Goal: Task Accomplishment & Management: Complete application form

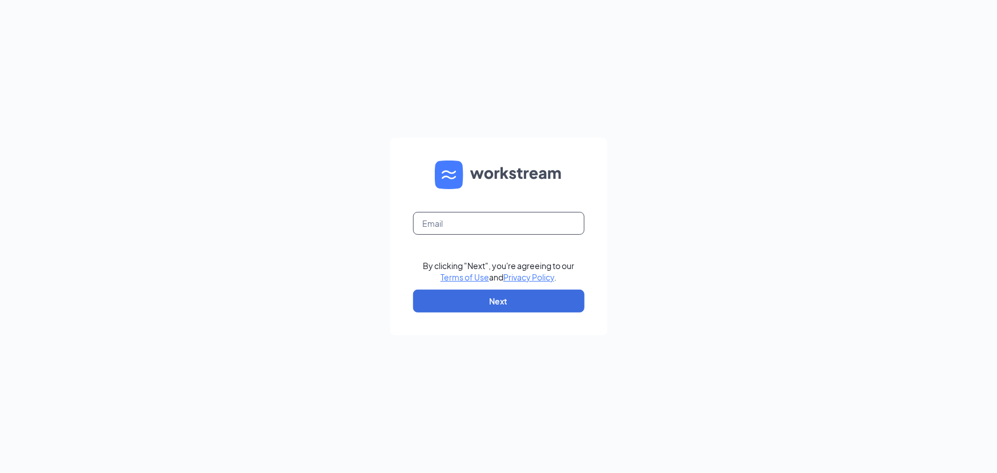
click at [453, 225] on input "text" at bounding box center [498, 223] width 171 height 23
type input "o"
type input "hrdirector@carlislecfa.com"
click at [471, 302] on button "Next" at bounding box center [498, 301] width 171 height 23
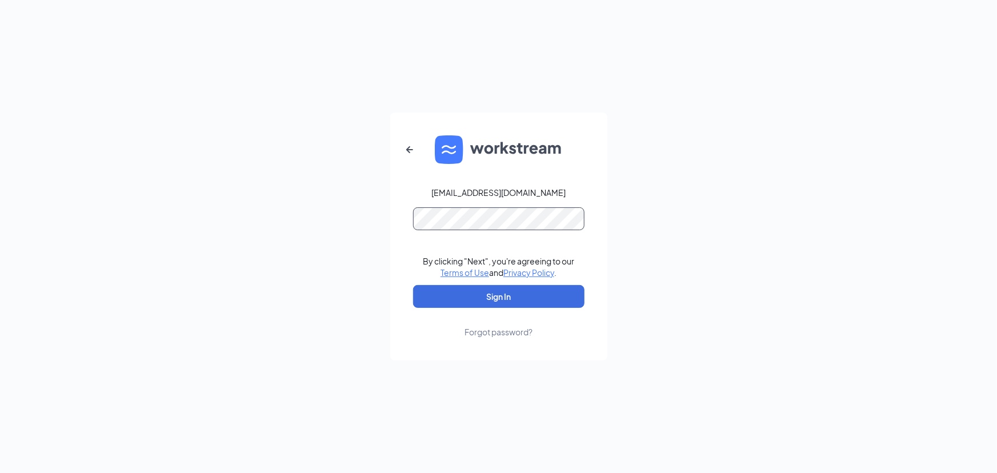
click at [413, 285] on button "Sign In" at bounding box center [498, 296] width 171 height 23
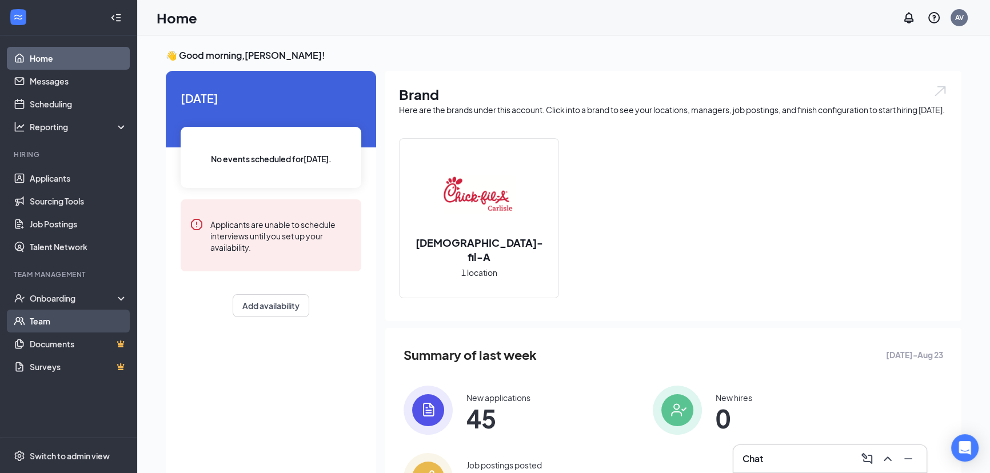
click at [37, 324] on link "Team" at bounding box center [79, 321] width 98 height 23
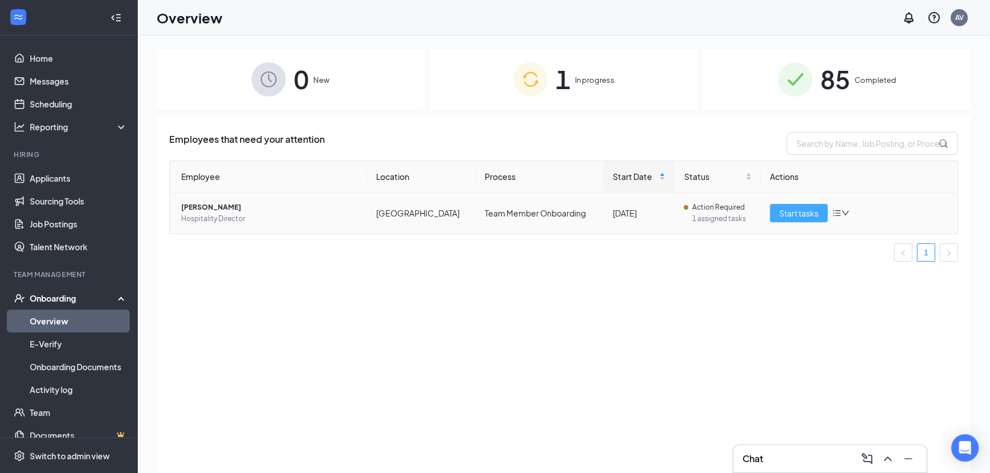
click at [817, 213] on span "Start tasks" at bounding box center [798, 213] width 39 height 13
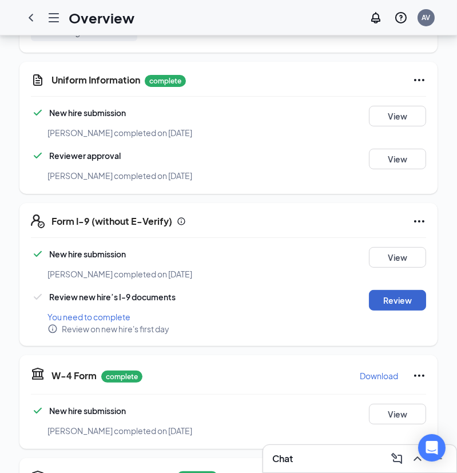
scroll to position [415, 0]
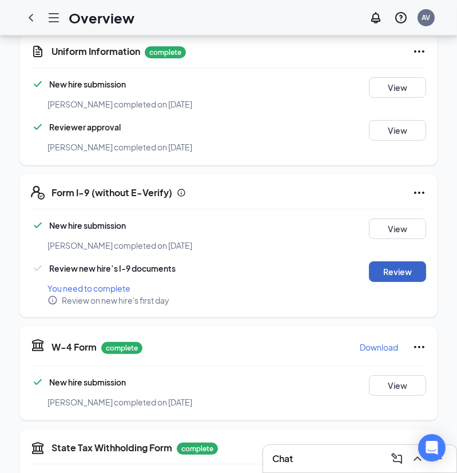
click at [410, 261] on button "Review" at bounding box center [397, 271] width 57 height 21
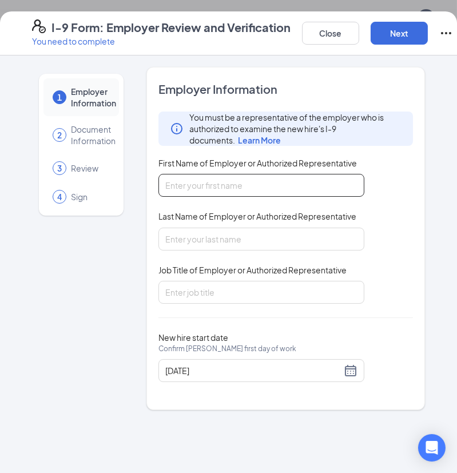
click at [229, 186] on input "First Name of Employer or Authorized Representative" at bounding box center [261, 185] width 206 height 23
type input "[PERSON_NAME]"
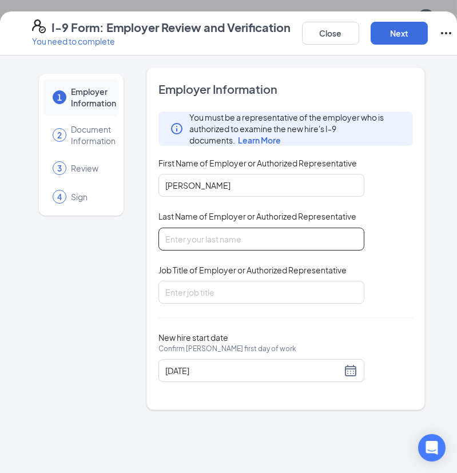
click at [226, 230] on input "Last Name of Employer or Authorized Representative" at bounding box center [261, 238] width 206 height 23
type input "[GEOGRAPHIC_DATA]"
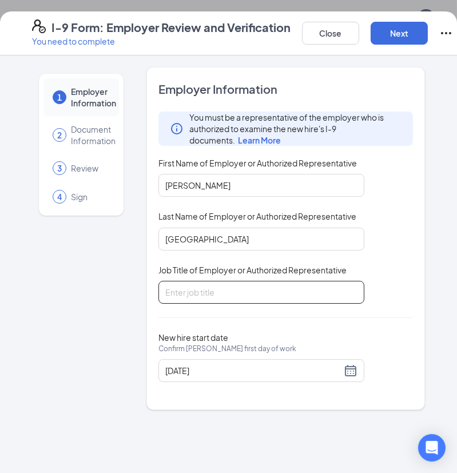
click at [206, 283] on input "Job Title of Employer or Authorized Representative" at bounding box center [261, 292] width 206 height 23
type input "Office Administrator"
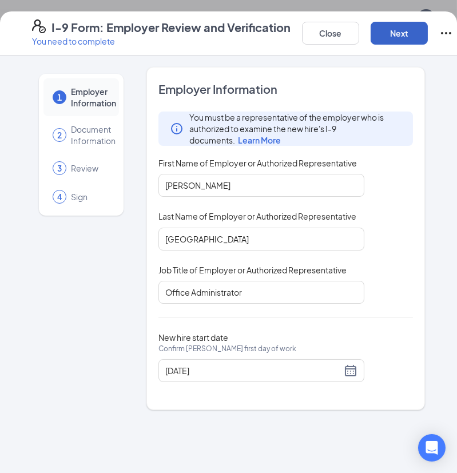
click at [393, 33] on button "Next" at bounding box center [398, 33] width 57 height 23
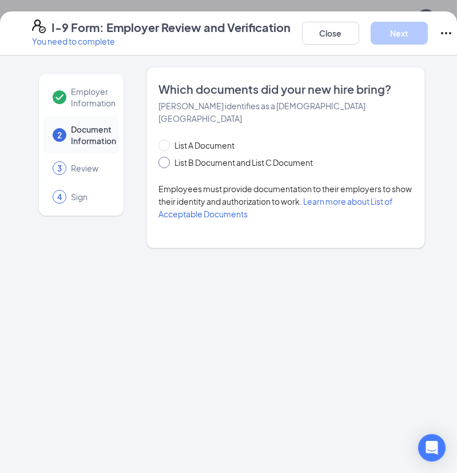
click at [168, 156] on label "List B Document and List C Document" at bounding box center [237, 162] width 159 height 13
click at [166, 157] on input "List B Document and List C Document" at bounding box center [162, 161] width 8 height 8
radio input "true"
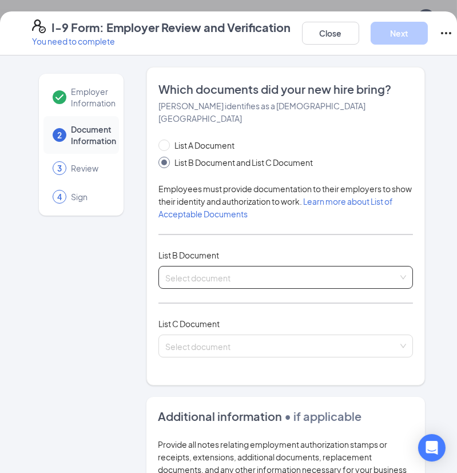
click at [197, 267] on input "search" at bounding box center [281, 274] width 233 height 17
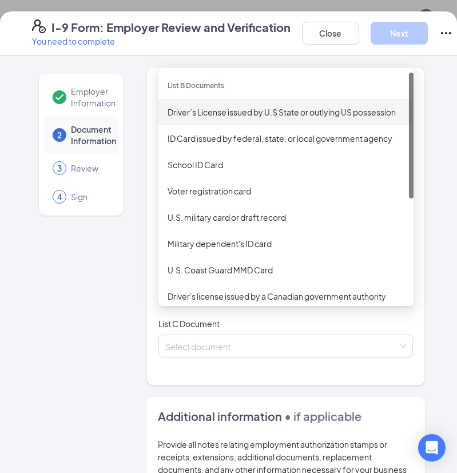
click at [194, 106] on div "Driver’s License issued by U.S State or outlying US possession" at bounding box center [285, 112] width 237 height 13
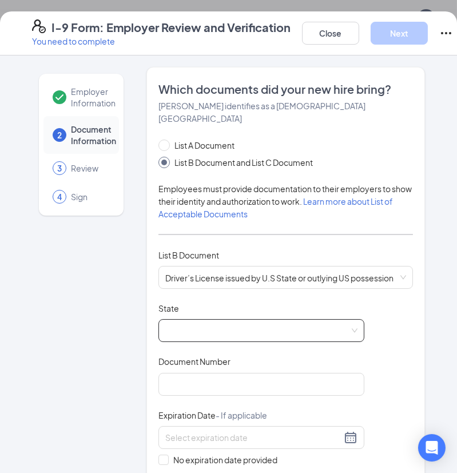
click at [187, 319] on span at bounding box center [261, 330] width 192 height 22
click at [200, 319] on span at bounding box center [261, 330] width 192 height 22
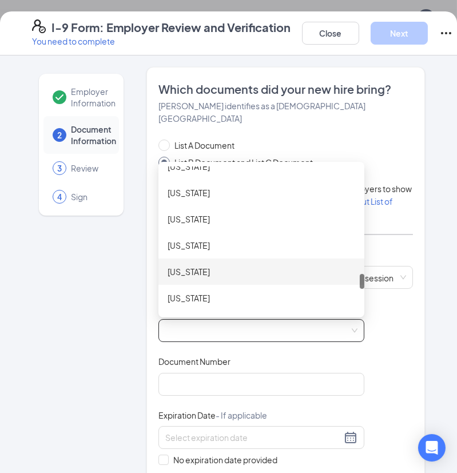
scroll to position [1039, 0]
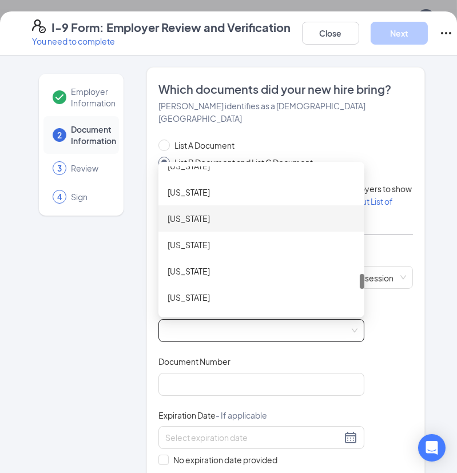
click at [207, 213] on div "[US_STATE]" at bounding box center [261, 218] width 206 height 26
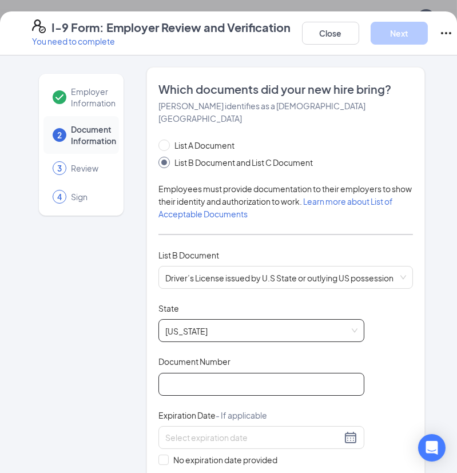
click at [198, 373] on input "Document Number" at bounding box center [261, 384] width 206 height 23
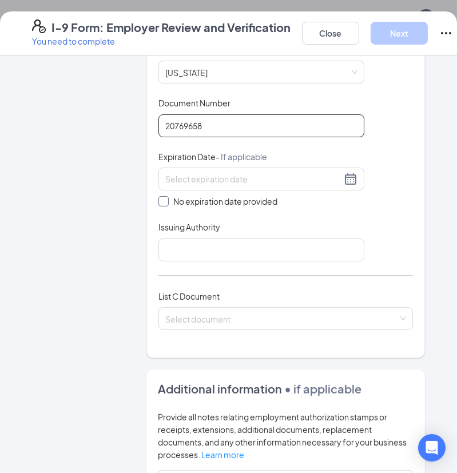
scroll to position [259, 0]
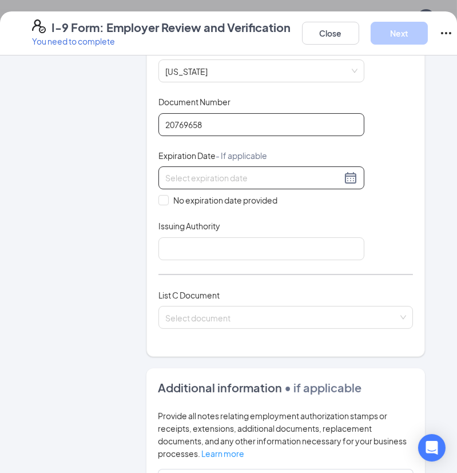
type input "20769658"
click at [267, 171] on input at bounding box center [253, 177] width 176 height 13
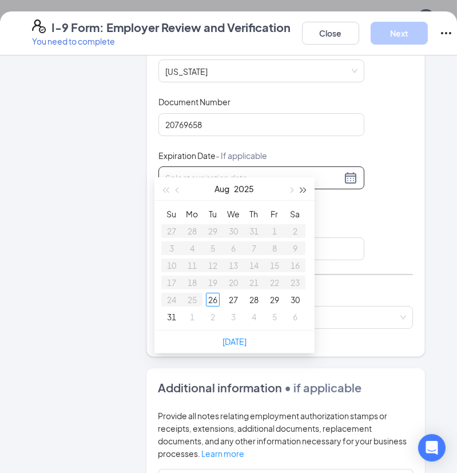
click at [305, 190] on span "button" at bounding box center [304, 190] width 6 height 6
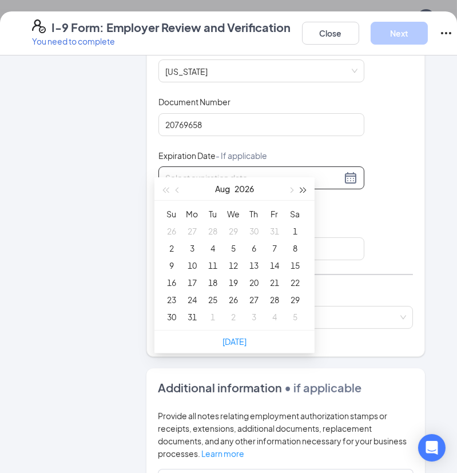
click at [305, 190] on span "button" at bounding box center [304, 190] width 6 height 6
click at [177, 192] on button "button" at bounding box center [177, 188] width 13 height 23
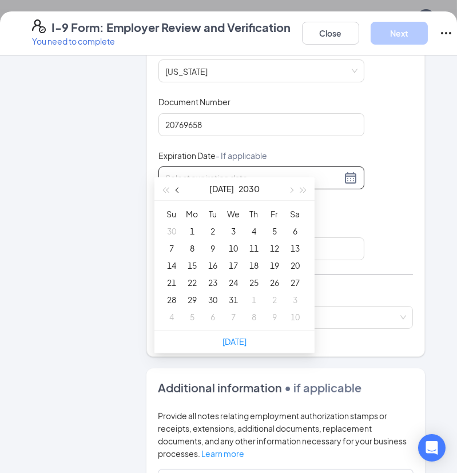
click at [177, 192] on button "button" at bounding box center [177, 188] width 13 height 23
click at [291, 194] on button "button" at bounding box center [290, 188] width 13 height 23
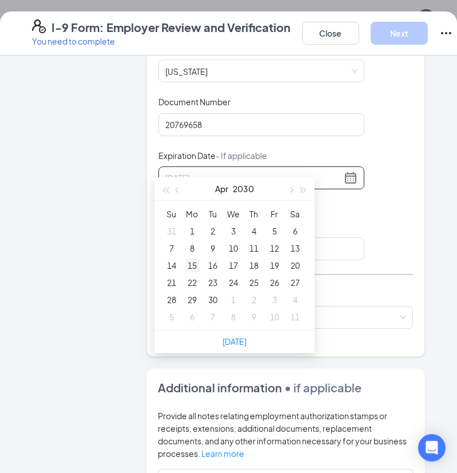
type input "[DATE]"
click at [189, 266] on div "15" at bounding box center [192, 265] width 14 height 14
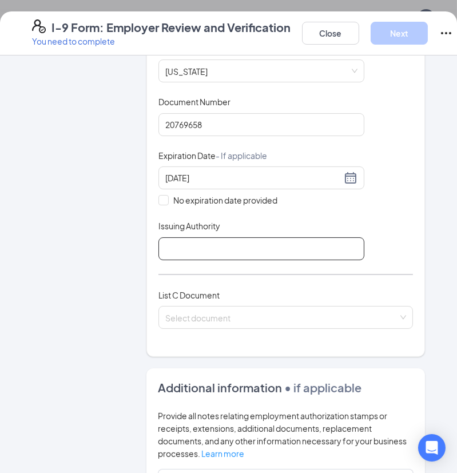
click at [195, 237] on input "Issuing Authority" at bounding box center [261, 248] width 206 height 23
type input "[US_STATE] Department of Transportation"
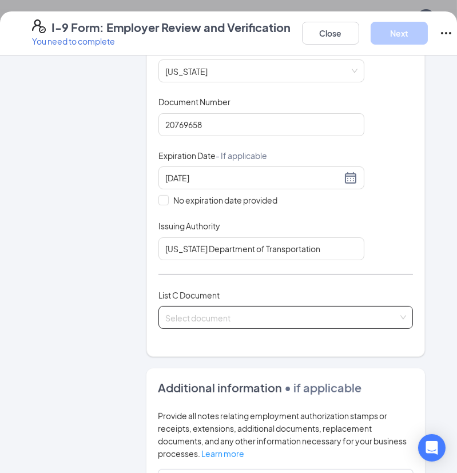
click at [189, 306] on input "search" at bounding box center [281, 314] width 233 height 17
click at [188, 306] on input "search" at bounding box center [281, 314] width 233 height 17
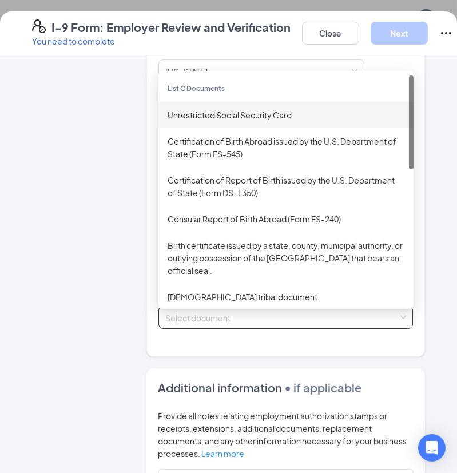
click at [195, 109] on div "Unrestricted Social Security Card" at bounding box center [285, 115] width 237 height 13
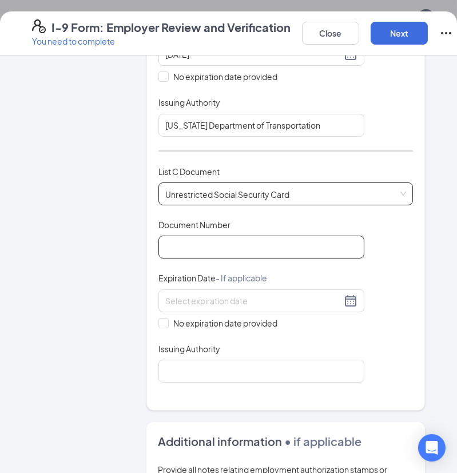
scroll to position [415, 0]
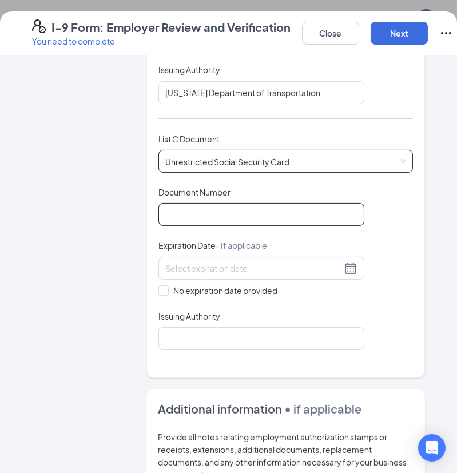
click at [202, 203] on input "Document Number" at bounding box center [261, 214] width 206 height 23
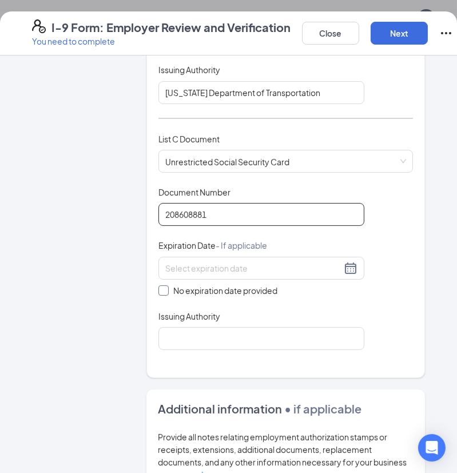
type input "208608881"
click at [161, 285] on input "No expiration date provided" at bounding box center [162, 289] width 8 height 8
checkbox input "true"
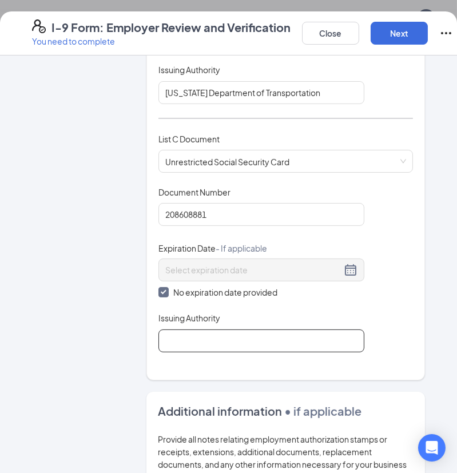
click at [181, 329] on input "Issuing Authority" at bounding box center [261, 340] width 206 height 23
type input "A"
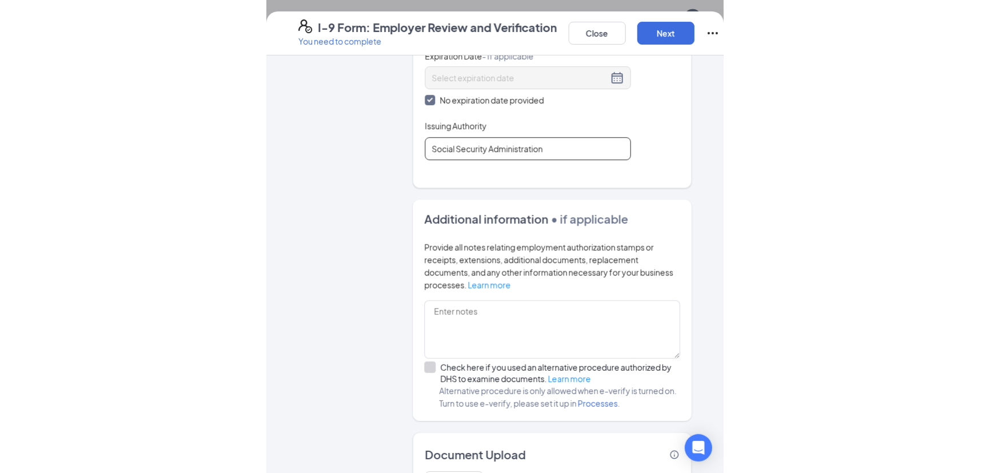
scroll to position [414, 0]
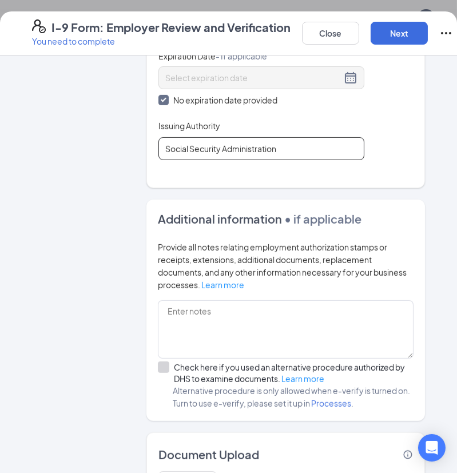
type input "Social Security Administration"
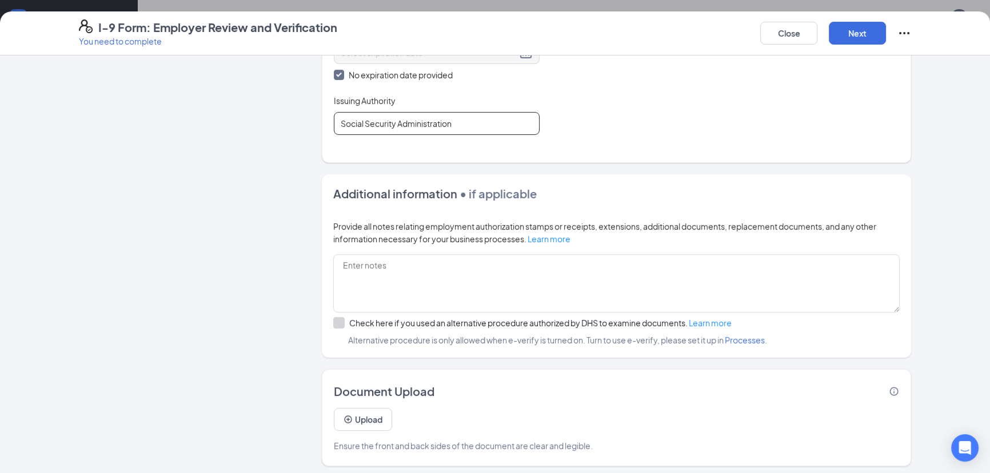
scroll to position [518, 0]
click at [373, 418] on button "Upload" at bounding box center [363, 419] width 58 height 23
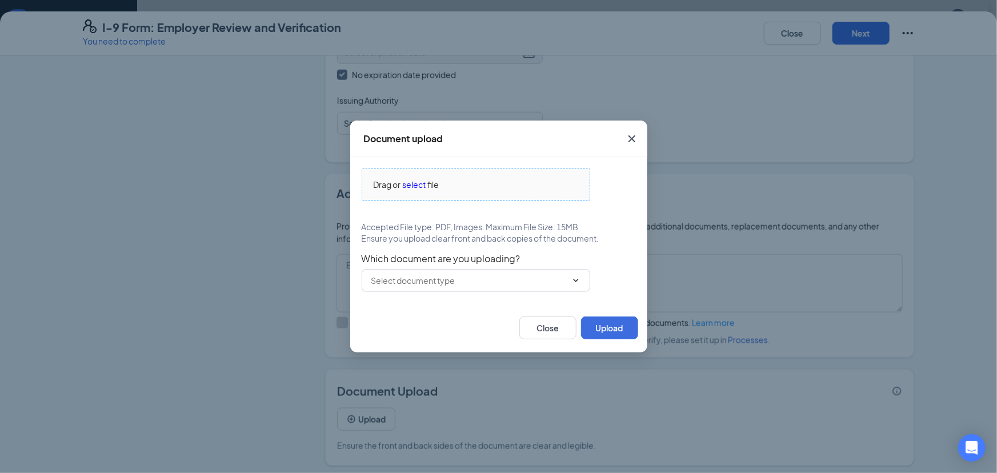
click at [410, 188] on span "select" at bounding box center [414, 184] width 23 height 13
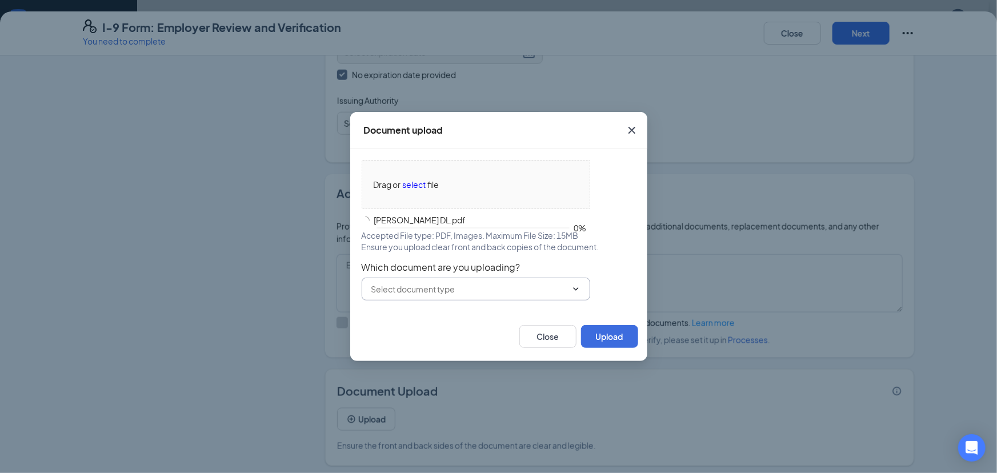
click at [511, 293] on input "text" at bounding box center [468, 289] width 195 height 13
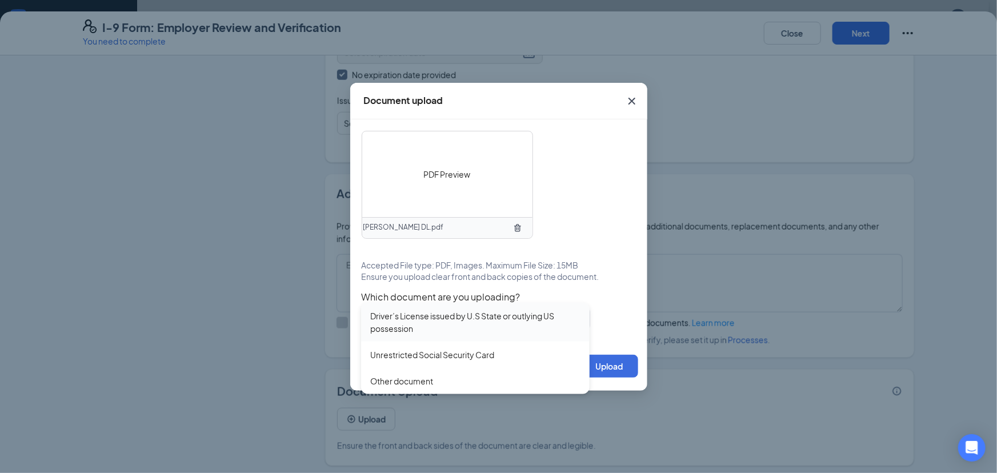
click at [419, 325] on div "Driver’s License issued by U.S State or outlying US possession" at bounding box center [475, 322] width 210 height 25
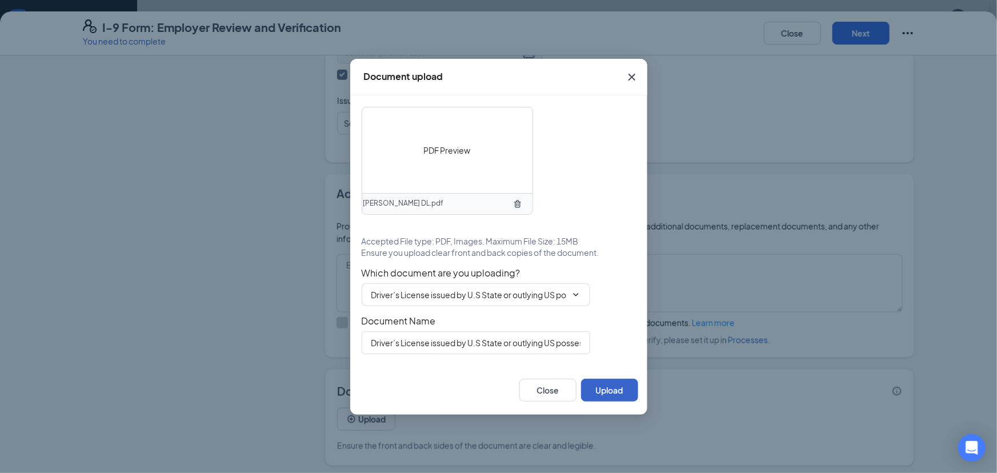
click at [615, 388] on button "Upload" at bounding box center [609, 390] width 57 height 23
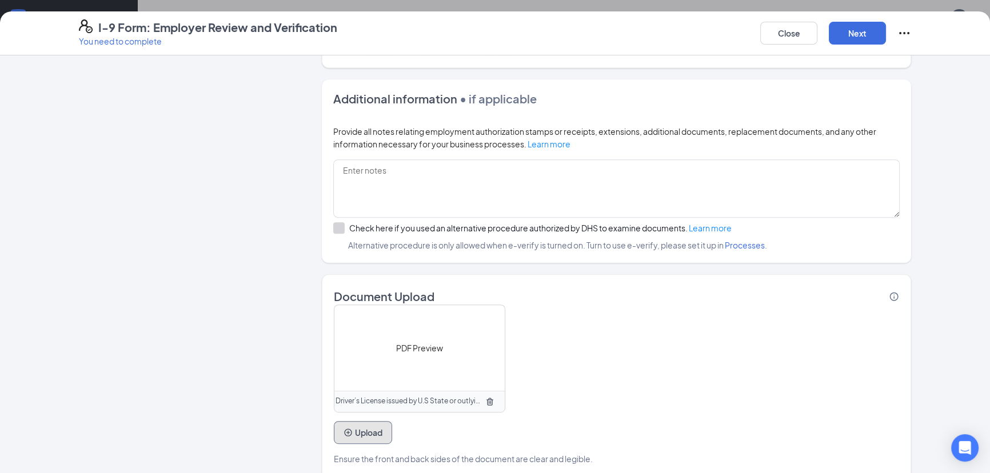
scroll to position [715, 0]
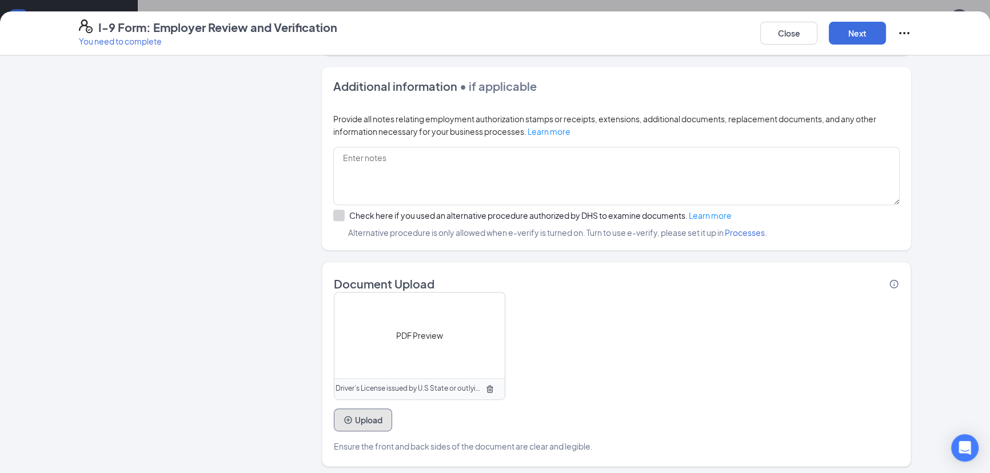
click at [377, 417] on button "Upload" at bounding box center [363, 420] width 58 height 23
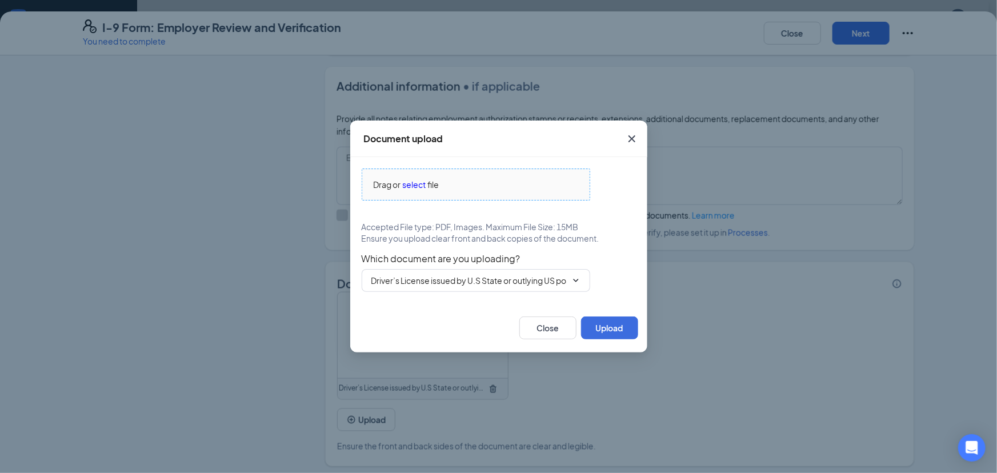
click at [411, 193] on span "Drag or select file" at bounding box center [475, 184] width 227 height 31
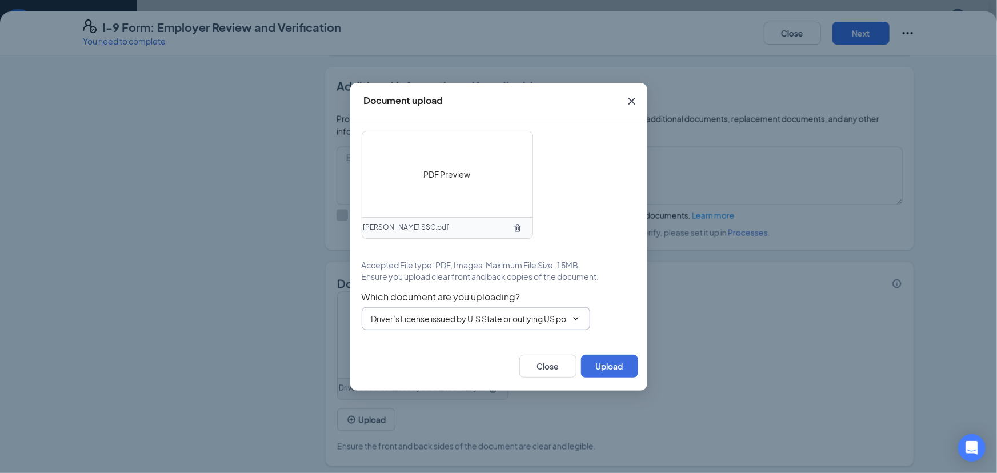
click at [516, 321] on input "Driver’s License issued by U.S State or outlying US possession" at bounding box center [468, 319] width 195 height 13
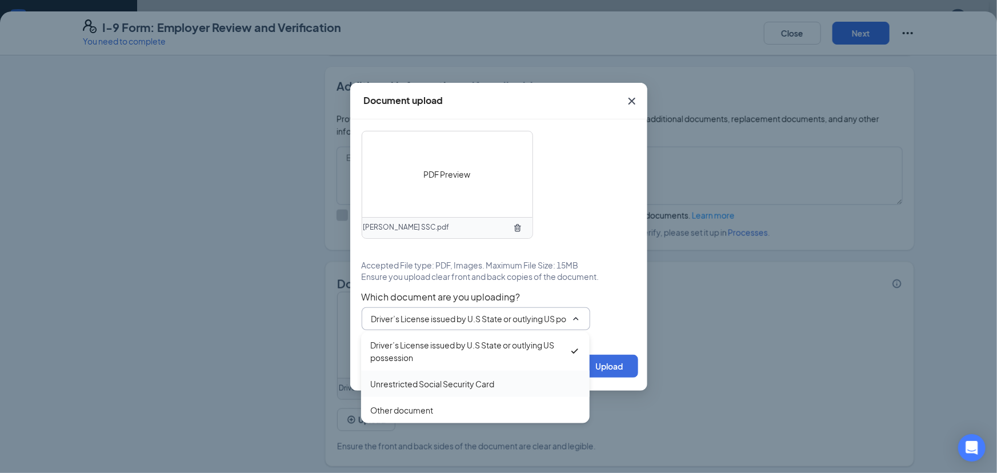
click at [408, 384] on div "Unrestricted Social Security Card" at bounding box center [432, 384] width 124 height 13
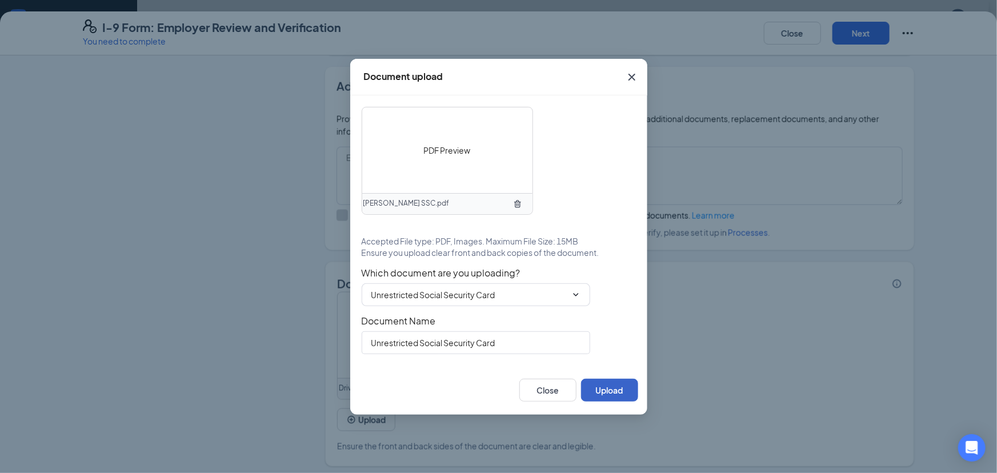
click at [612, 387] on button "Upload" at bounding box center [609, 390] width 57 height 23
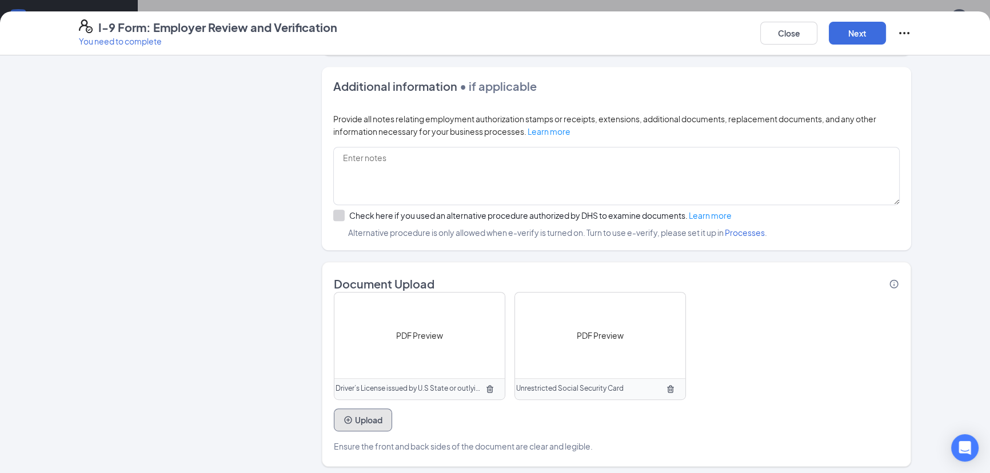
click at [372, 417] on button "Upload" at bounding box center [363, 420] width 58 height 23
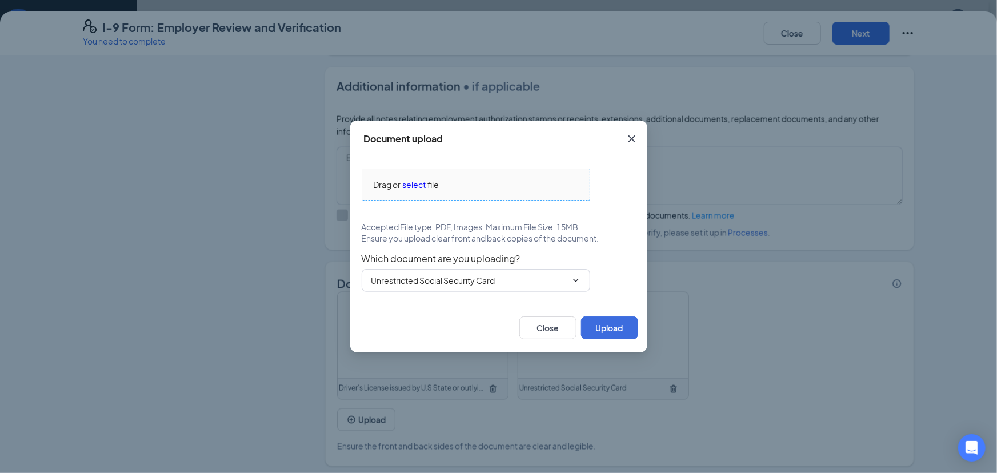
click at [394, 175] on span "Drag or select file" at bounding box center [475, 184] width 227 height 31
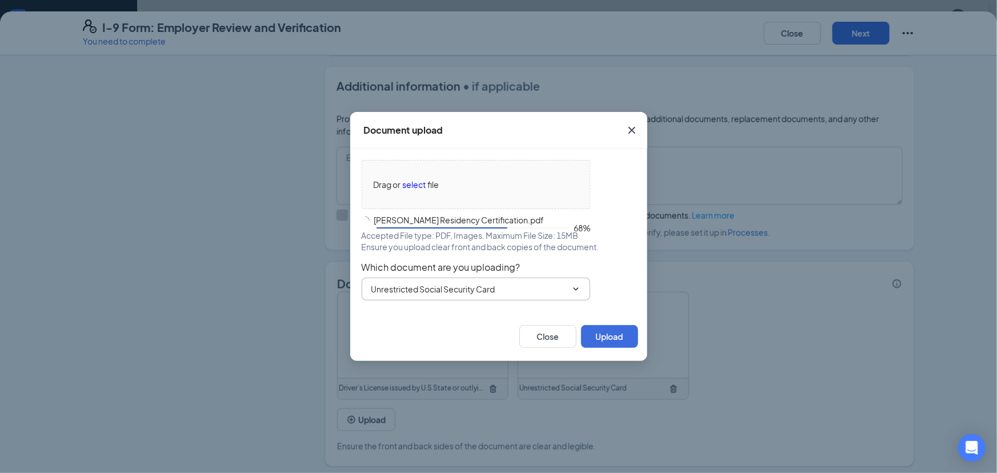
click at [446, 295] on input "Unrestricted Social Security Card" at bounding box center [468, 289] width 195 height 13
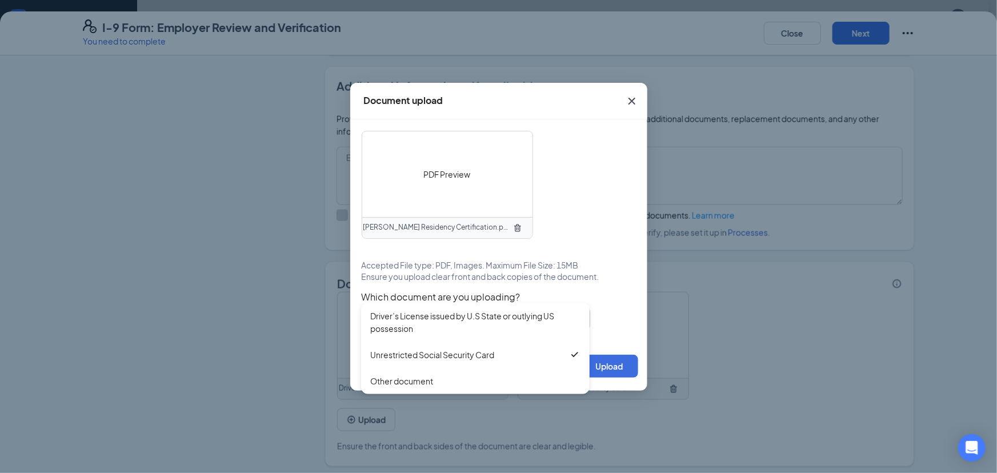
click at [421, 380] on div "Other document" at bounding box center [401, 381] width 63 height 13
type input "Other document"
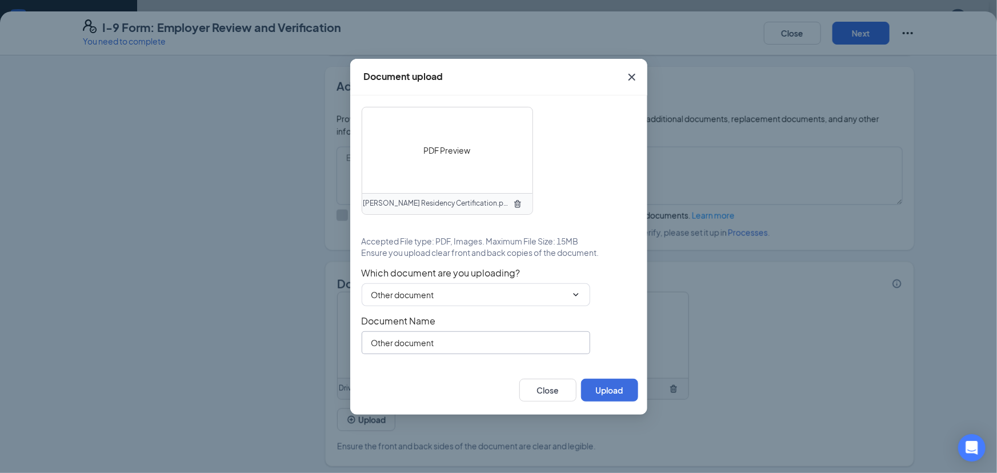
drag, startPoint x: 434, startPoint y: 347, endPoint x: 347, endPoint y: 346, distance: 86.9
click at [347, 346] on div "Document upload PDF Preview [PERSON_NAME] Residency Certification.pdf Accepted …" at bounding box center [498, 236] width 997 height 473
type input "Residency Certification"
click at [606, 385] on button "Upload" at bounding box center [609, 390] width 57 height 23
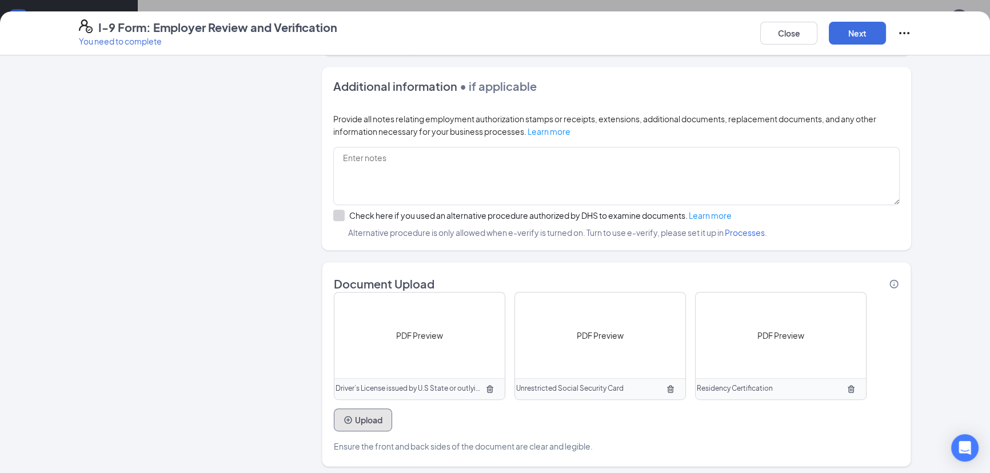
scroll to position [733, 0]
click at [862, 39] on button "Next" at bounding box center [857, 33] width 57 height 23
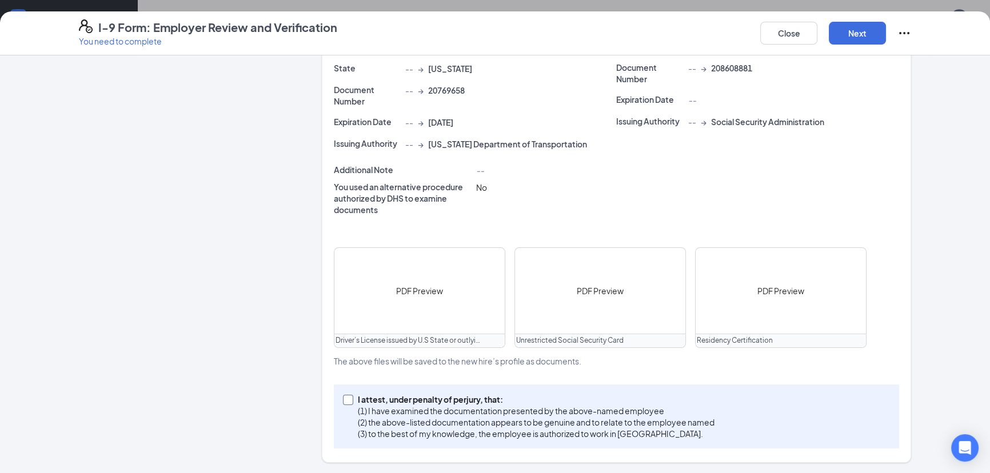
click at [343, 402] on span at bounding box center [348, 400] width 10 height 10
click at [343, 402] on input "I attest, under penalty of [PERSON_NAME], that: (1) I have examined the documen…" at bounding box center [347, 399] width 8 height 8
checkbox input "true"
click at [835, 38] on button "Next" at bounding box center [857, 33] width 57 height 23
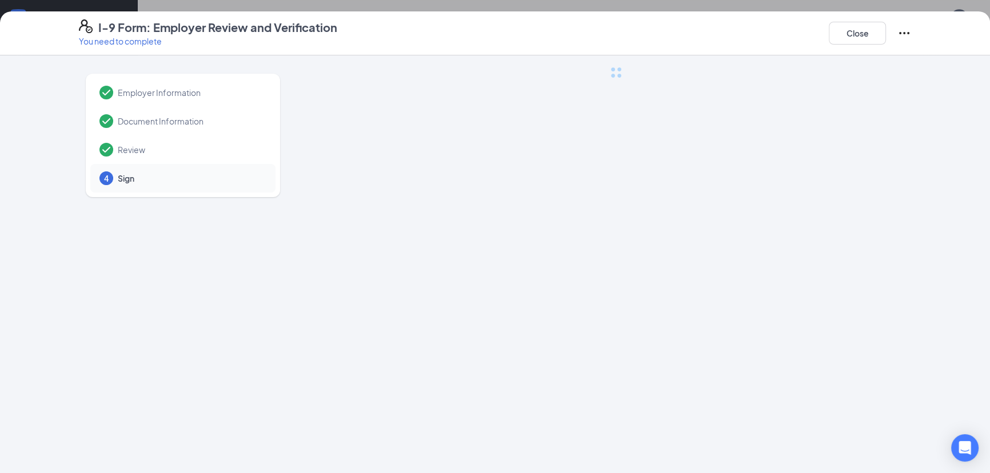
scroll to position [0, 0]
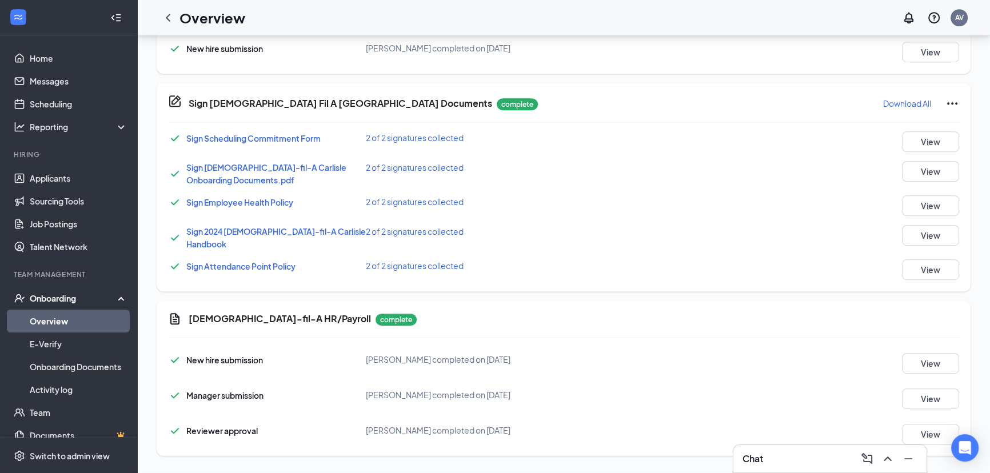
click at [498, 158] on div "I-9 Form: Employer Review and Verification You need to complete Close Employer …" at bounding box center [495, 236] width 990 height 473
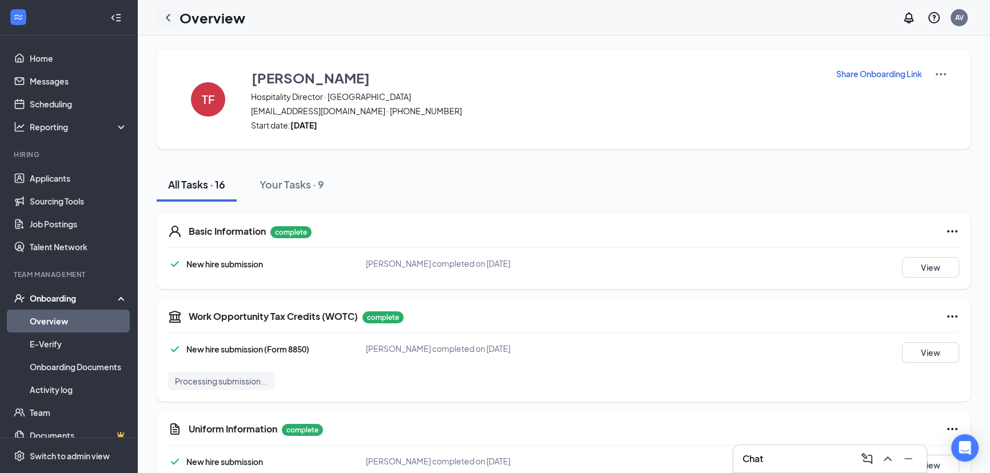
click at [170, 21] on icon "ChevronLeft" at bounding box center [168, 17] width 5 height 7
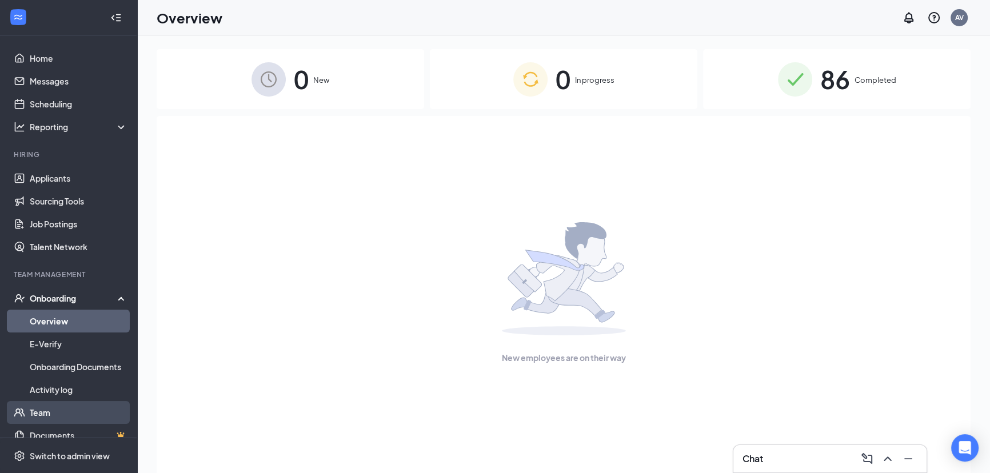
click at [57, 417] on link "Team" at bounding box center [79, 412] width 98 height 23
